Goal: Find specific page/section: Find specific page/section

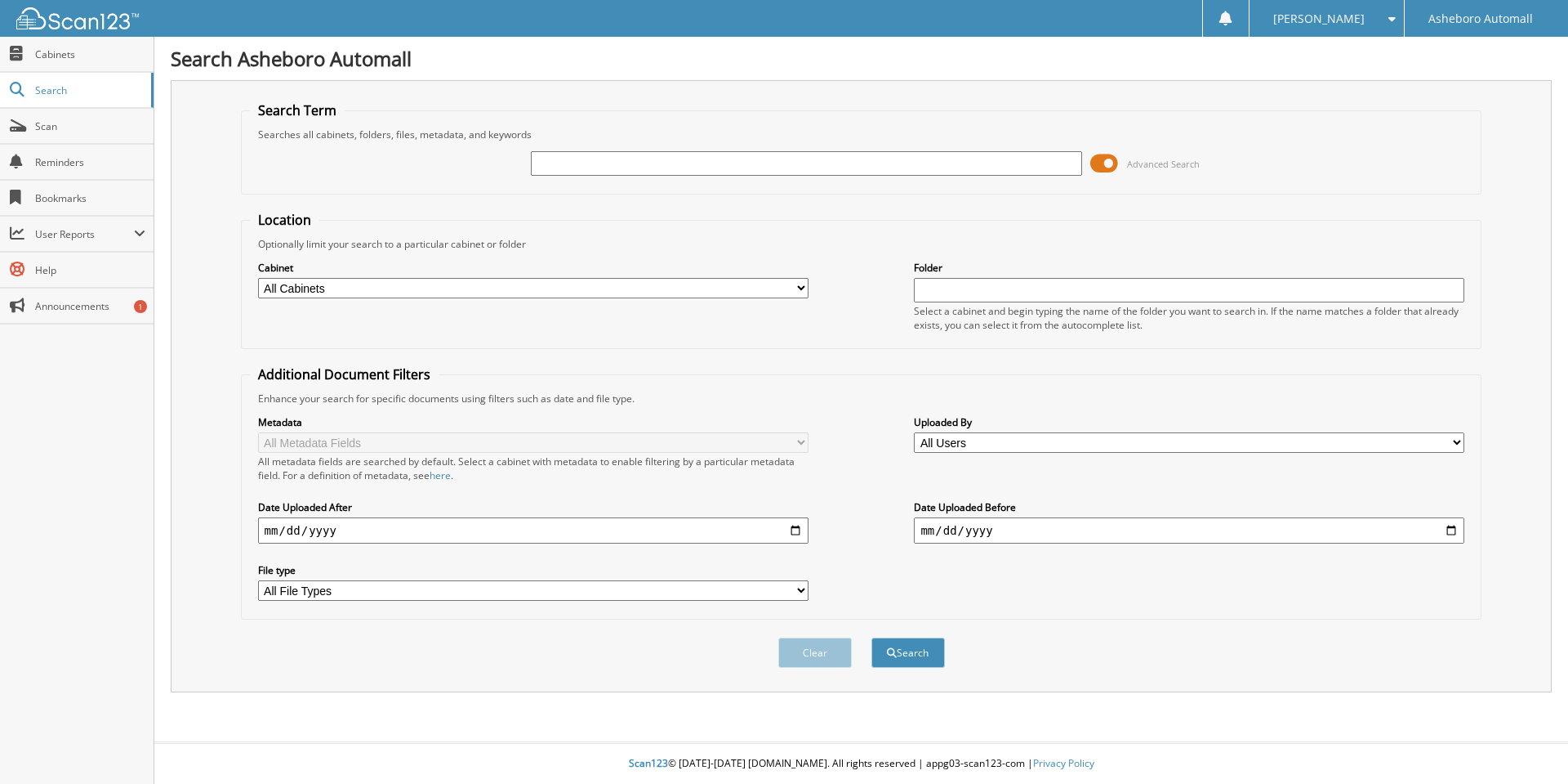
click at [599, 159] on input "text" at bounding box center [806, 163] width 550 height 25
type input "47721"
click at [871, 638] on button "Search" at bounding box center [908, 653] width 73 height 31
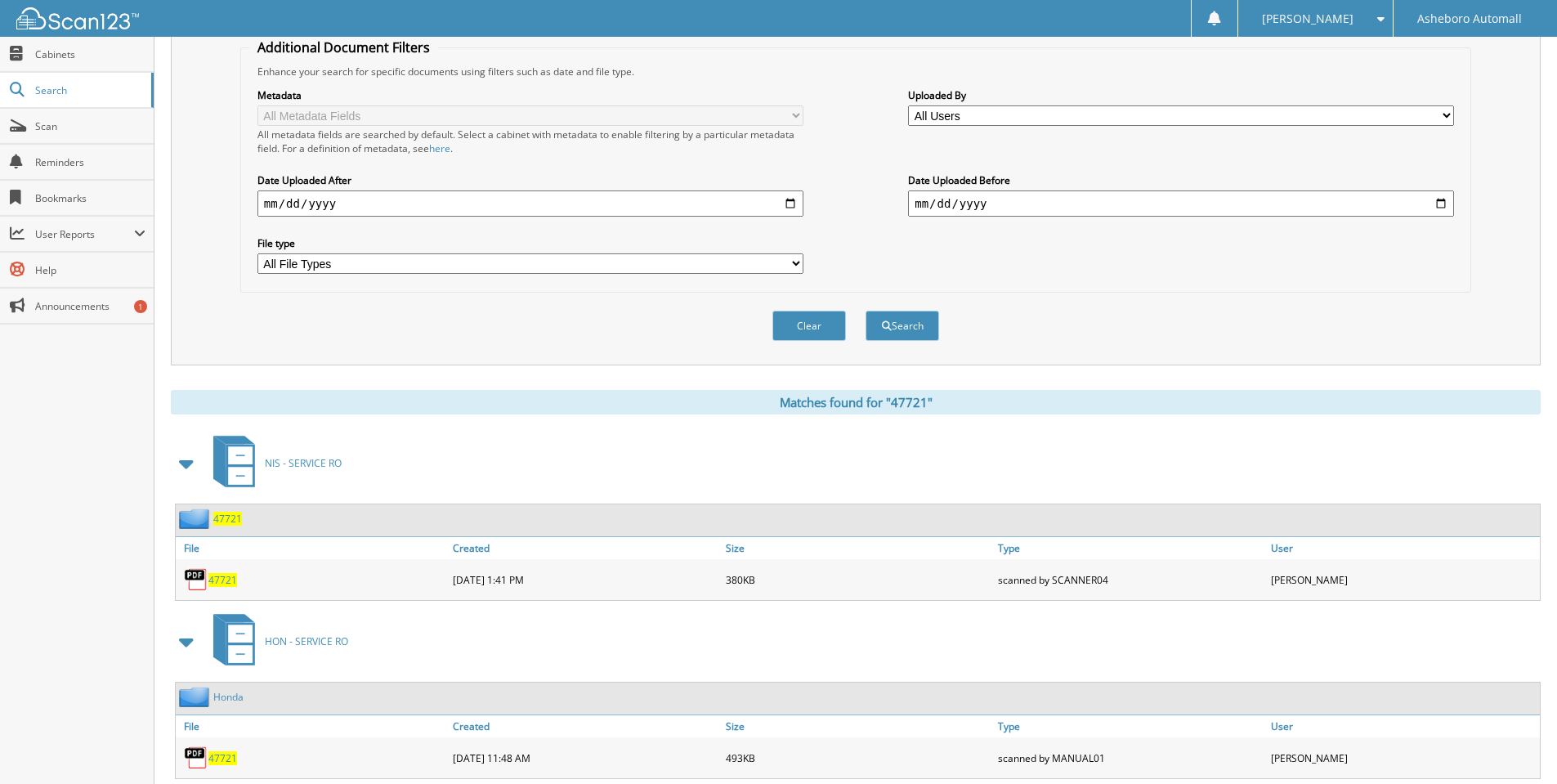
scroll to position [372, 0]
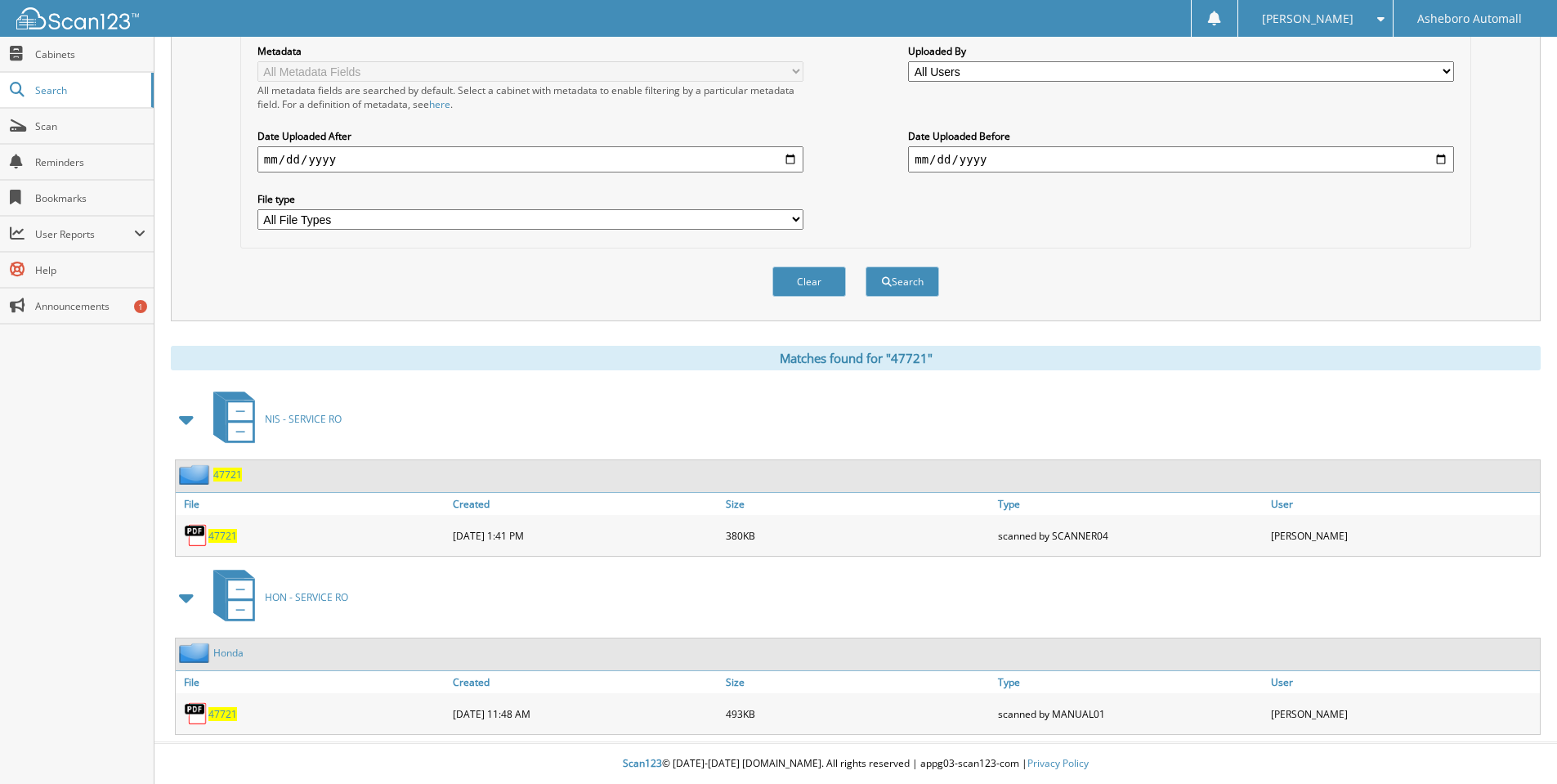
click at [215, 718] on span "47721" at bounding box center [223, 714] width 29 height 14
